Goal: Transaction & Acquisition: Subscribe to service/newsletter

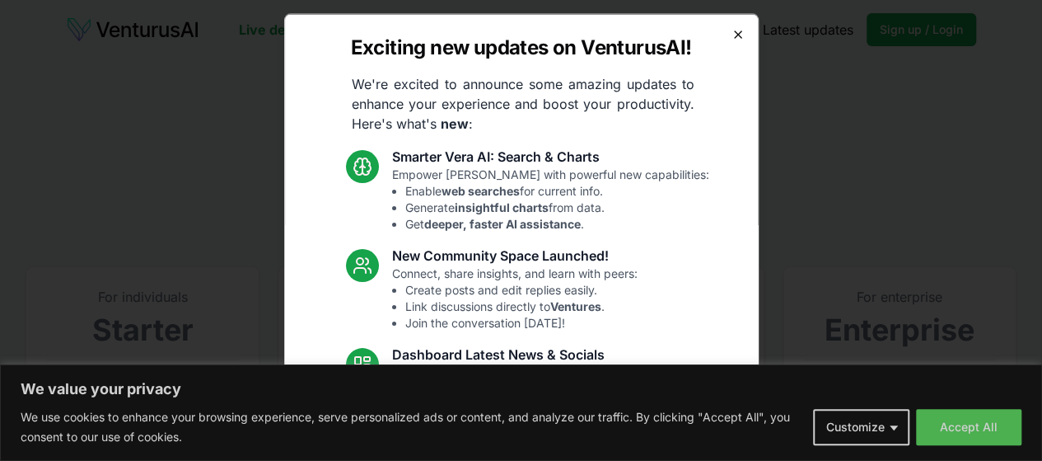
click at [732, 32] on icon "button" at bounding box center [738, 33] width 13 height 13
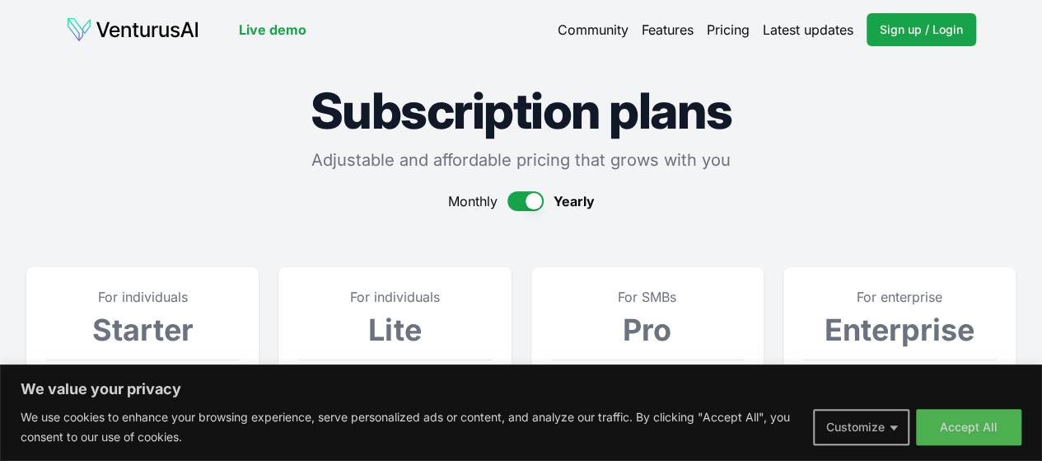
click at [898, 426] on button "Customize" at bounding box center [861, 427] width 96 height 36
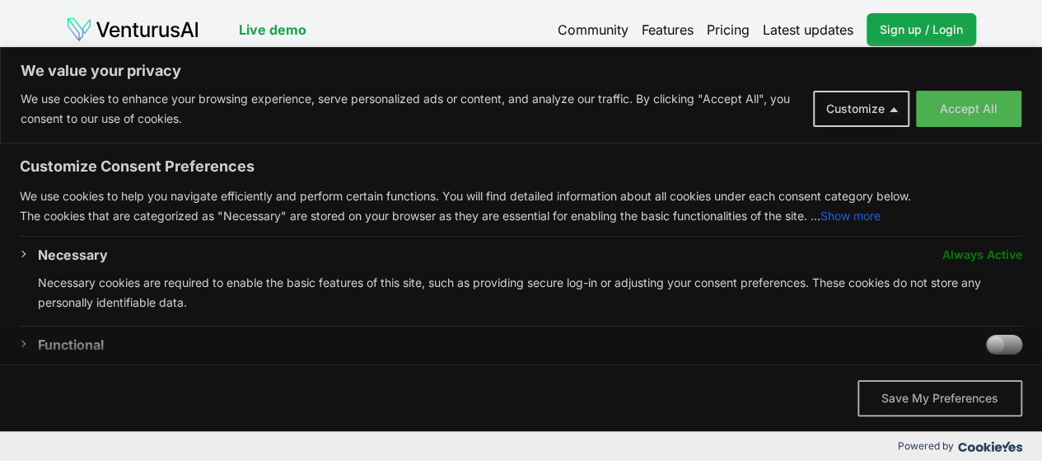
click at [932, 396] on button "Save My Preferences" at bounding box center [940, 398] width 165 height 36
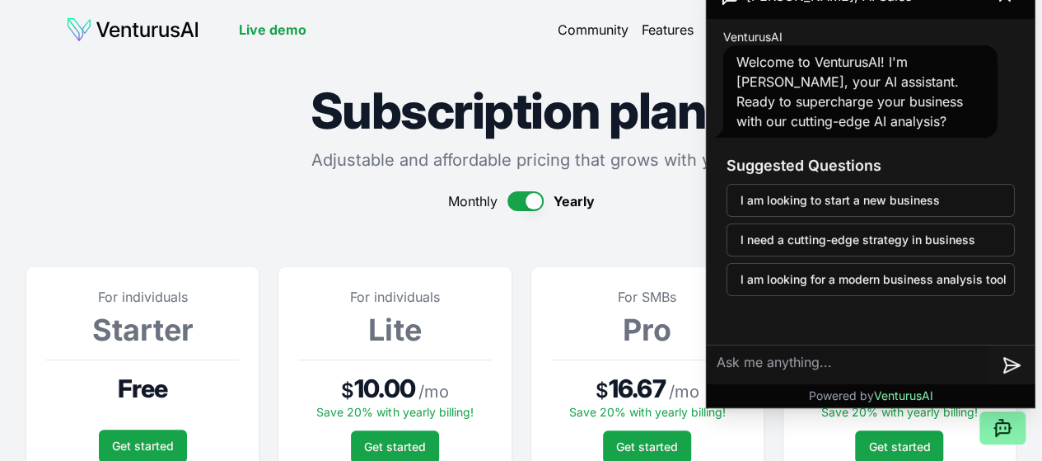
click at [636, 200] on div "Monthly Yearly" at bounding box center [520, 201] width 989 height 20
drag, startPoint x: 856, startPoint y: 17, endPoint x: 860, endPoint y: 69, distance: 52.1
click at [860, 69] on div "[PERSON_NAME], AI Sales VenturusAI Welcome to VenturusAI! I'm [PERSON_NAME], yo…" at bounding box center [871, 190] width 328 height 434
click at [638, 207] on div "Monthly Yearly" at bounding box center [520, 201] width 989 height 20
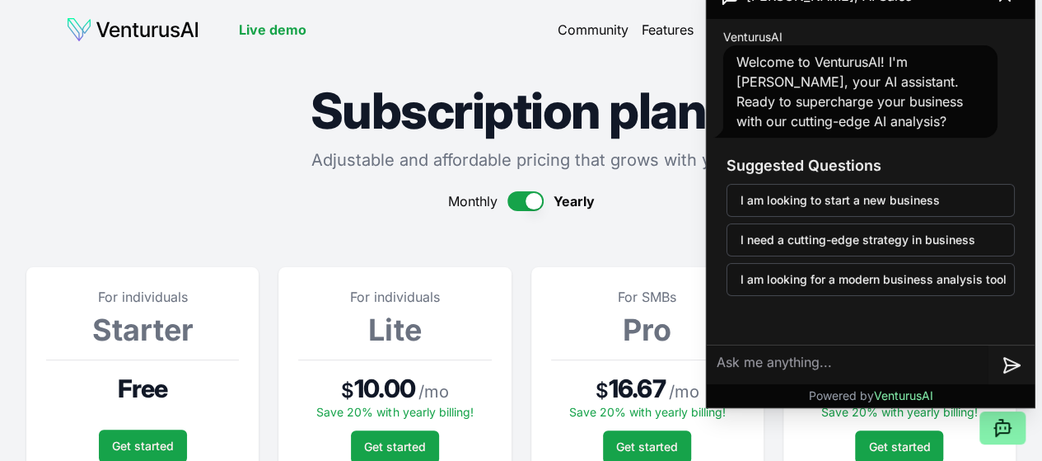
drag, startPoint x: 824, startPoint y: 9, endPoint x: 811, endPoint y: 57, distance: 49.6
click at [811, 57] on div "[PERSON_NAME], AI Sales VenturusAI Welcome to VenturusAI! I'm [PERSON_NAME], yo…" at bounding box center [871, 190] width 328 height 434
